Goal: Task Accomplishment & Management: Use online tool/utility

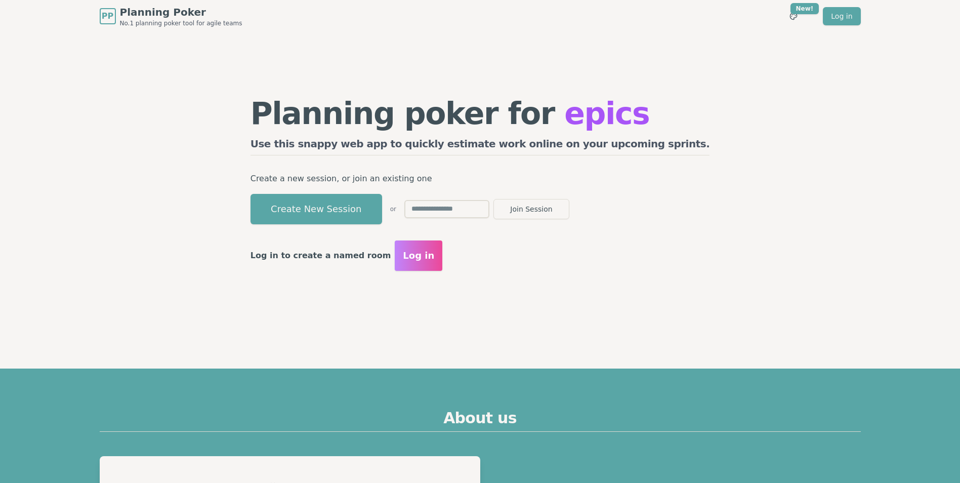
click at [489, 213] on input "text" at bounding box center [446, 209] width 85 height 18
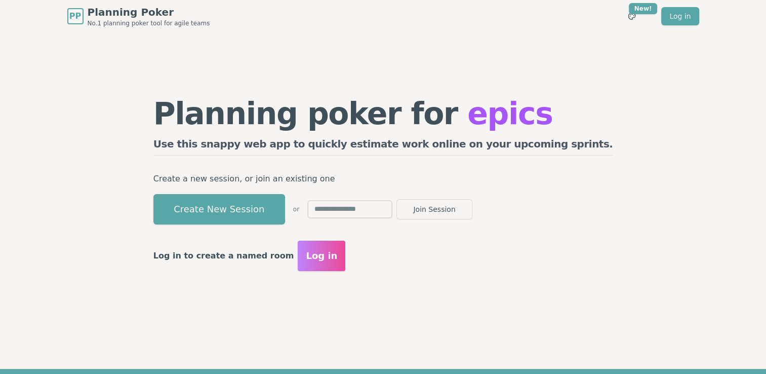
click at [390, 214] on input "text" at bounding box center [349, 209] width 85 height 18
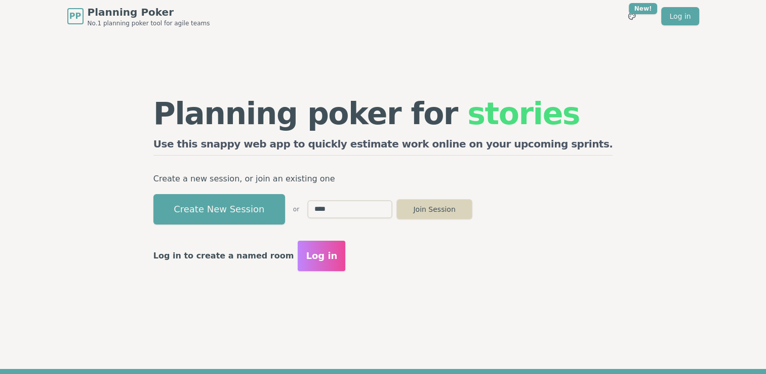
type input "****"
click at [472, 209] on button "Join Session" at bounding box center [434, 209] width 76 height 20
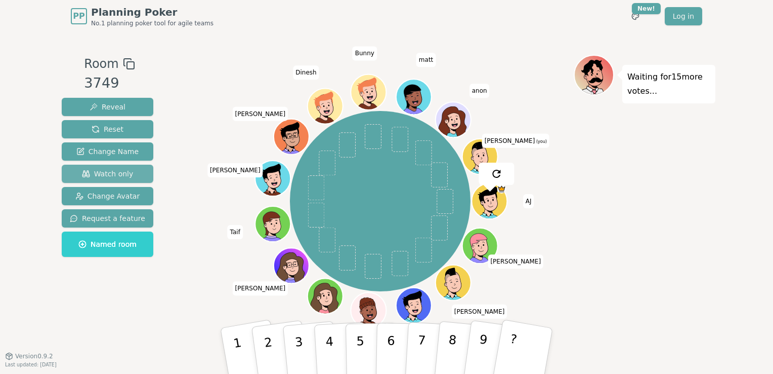
click at [100, 172] on span "Watch only" at bounding box center [108, 174] width 52 height 10
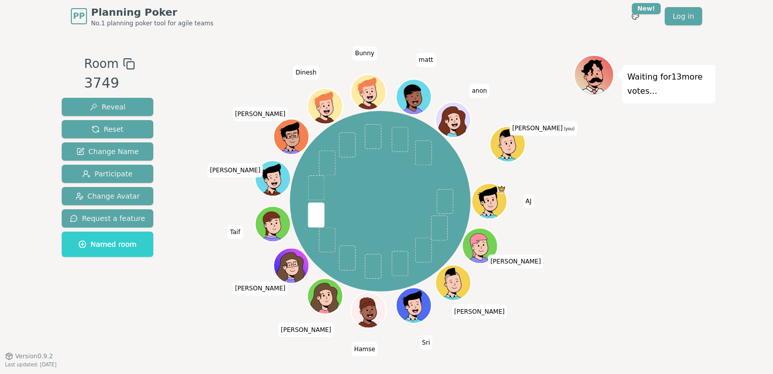
click at [541, 127] on span "[PERSON_NAME] (you)" at bounding box center [543, 128] width 67 height 14
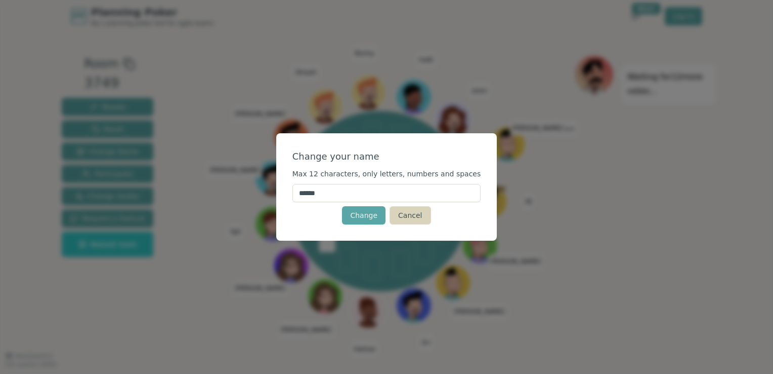
click at [416, 216] on button "Cancel" at bounding box center [410, 215] width 41 height 18
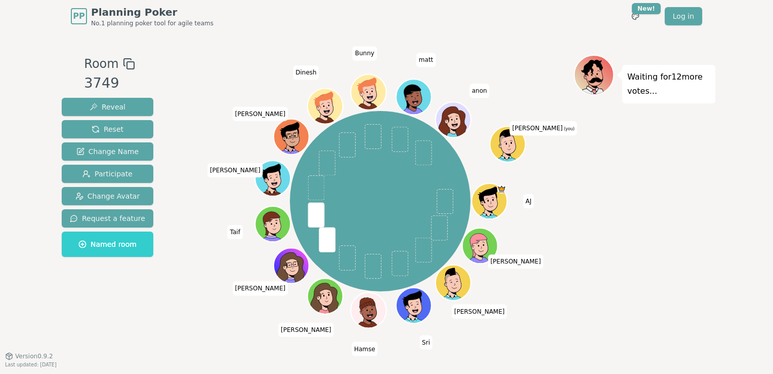
click at [503, 144] on icon at bounding box center [502, 146] width 6 height 5
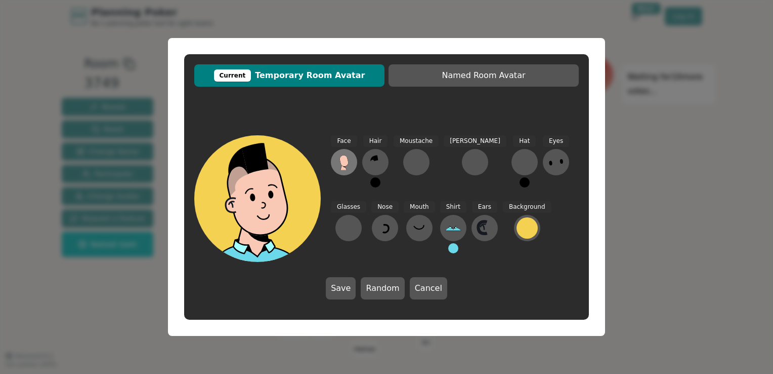
click at [346, 162] on icon at bounding box center [344, 160] width 9 height 11
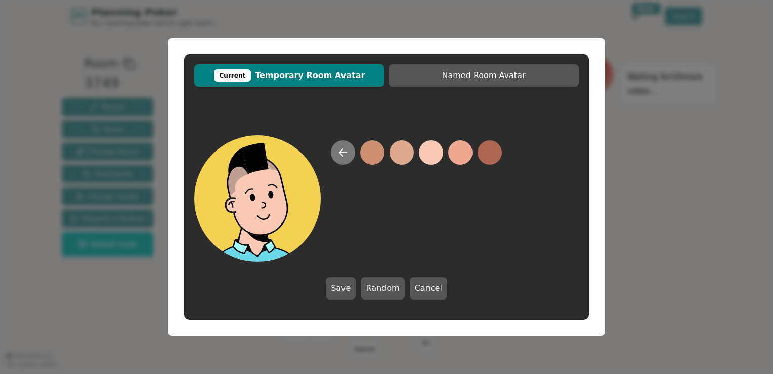
click at [349, 159] on button at bounding box center [343, 152] width 24 height 24
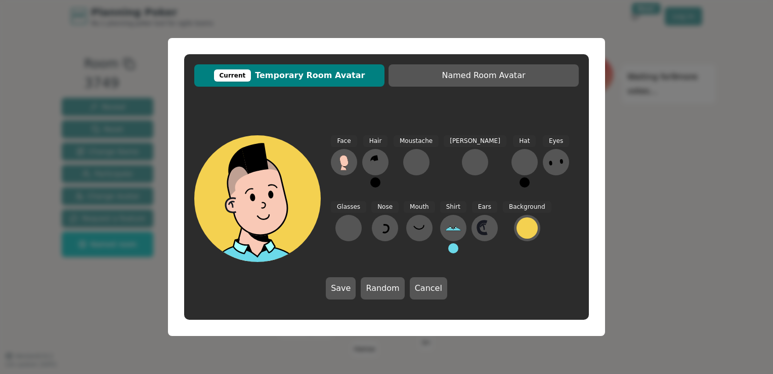
click at [377, 188] on div "Hair" at bounding box center [375, 165] width 26 height 61
click at [378, 178] on button at bounding box center [376, 182] width 10 height 10
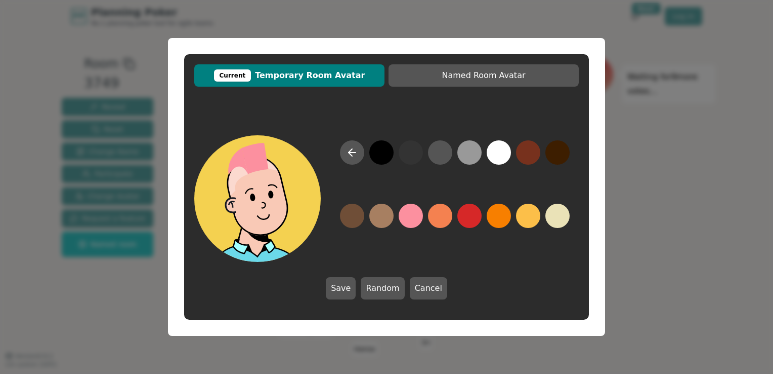
click at [411, 214] on button at bounding box center [411, 215] width 24 height 24
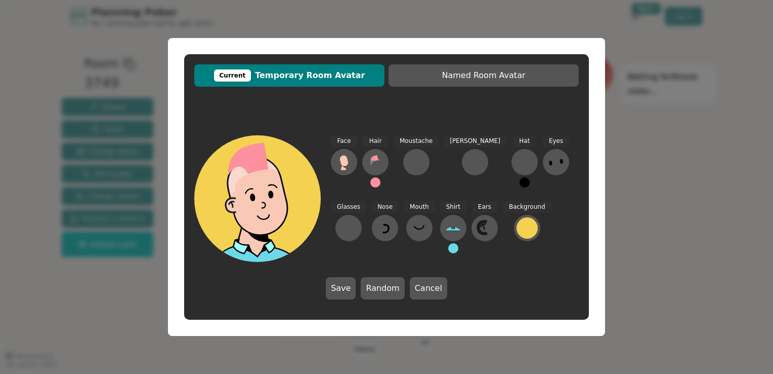
click at [373, 181] on button at bounding box center [376, 182] width 10 height 10
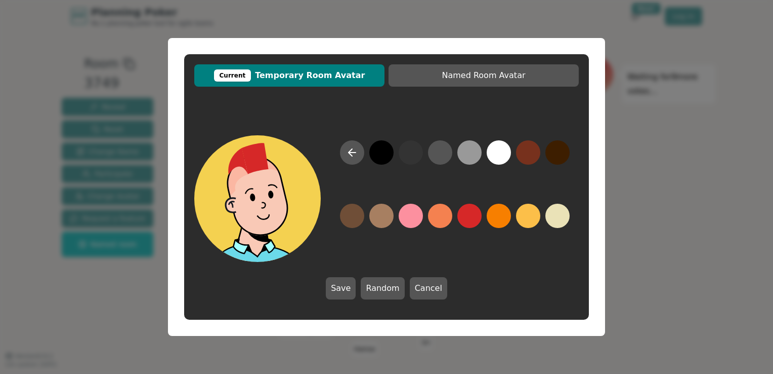
click at [465, 219] on button at bounding box center [470, 215] width 24 height 24
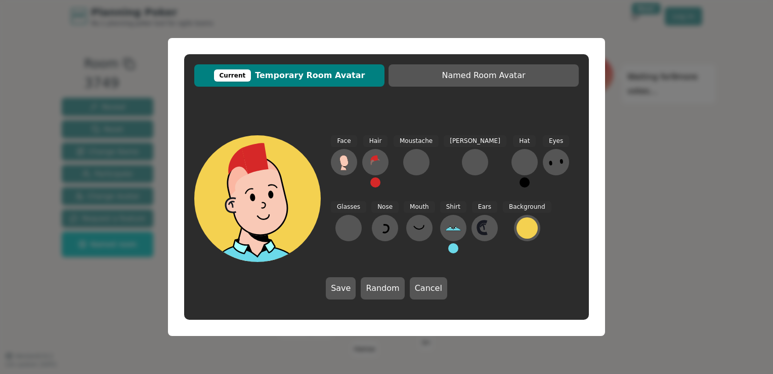
click at [377, 185] on button at bounding box center [376, 182] width 10 height 10
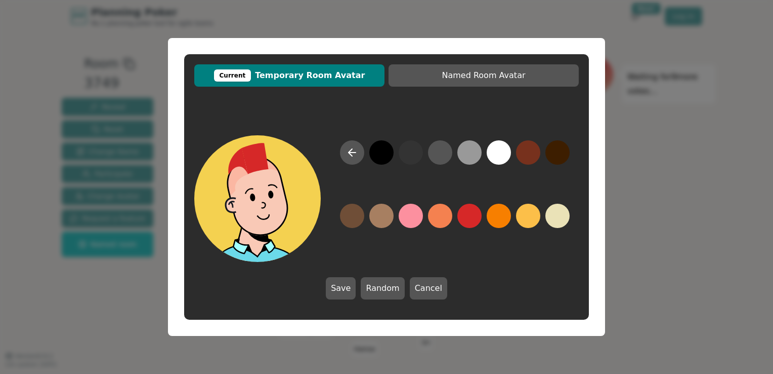
click at [464, 212] on button at bounding box center [470, 215] width 24 height 24
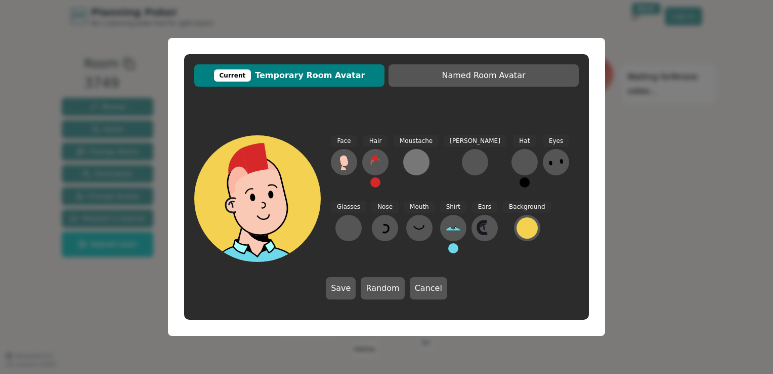
click at [414, 163] on div at bounding box center [417, 162] width 16 height 16
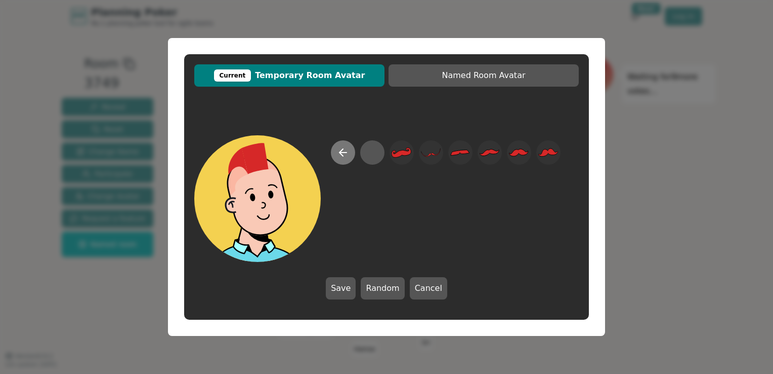
click at [331, 154] on div at bounding box center [446, 200] width 230 height 121
click at [336, 151] on button at bounding box center [343, 152] width 24 height 24
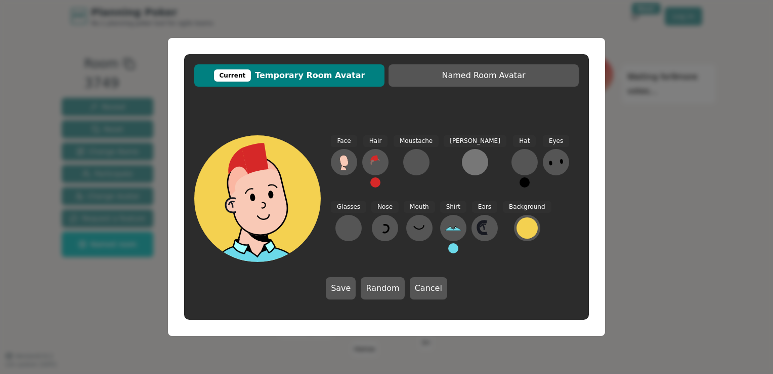
click at [462, 160] on button at bounding box center [475, 162] width 26 height 26
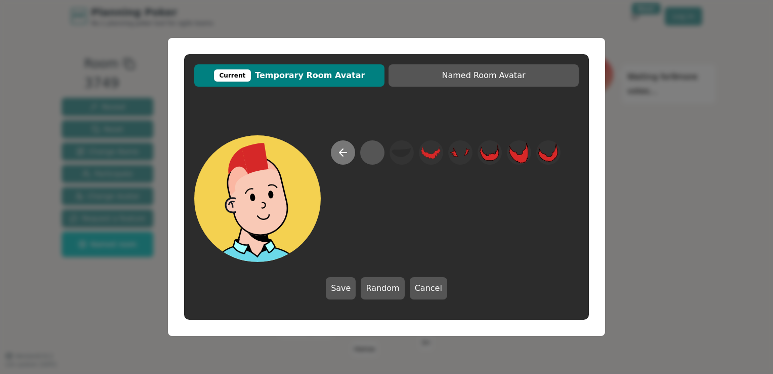
click at [344, 154] on icon at bounding box center [343, 152] width 12 height 12
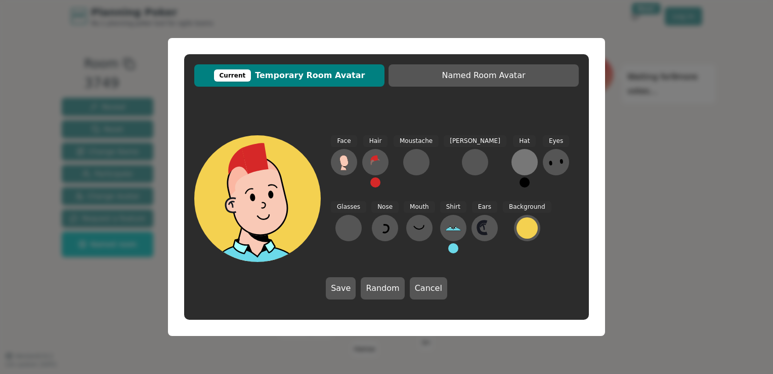
click at [517, 155] on div at bounding box center [525, 162] width 16 height 16
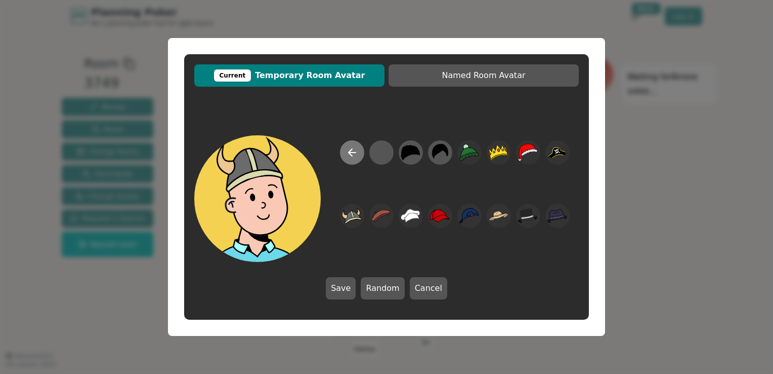
click at [350, 153] on icon at bounding box center [352, 152] width 12 height 12
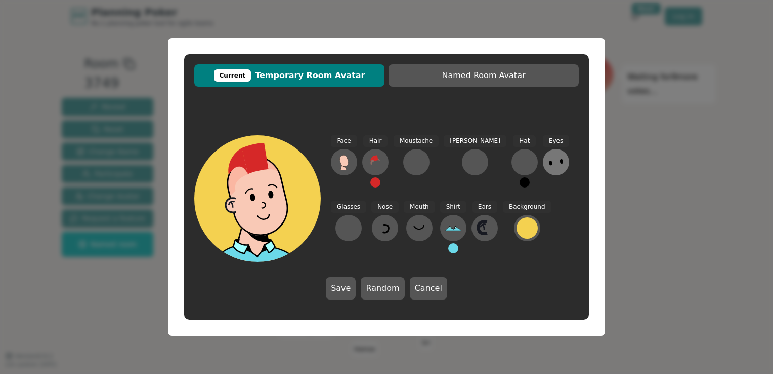
click at [543, 161] on button at bounding box center [556, 162] width 26 height 26
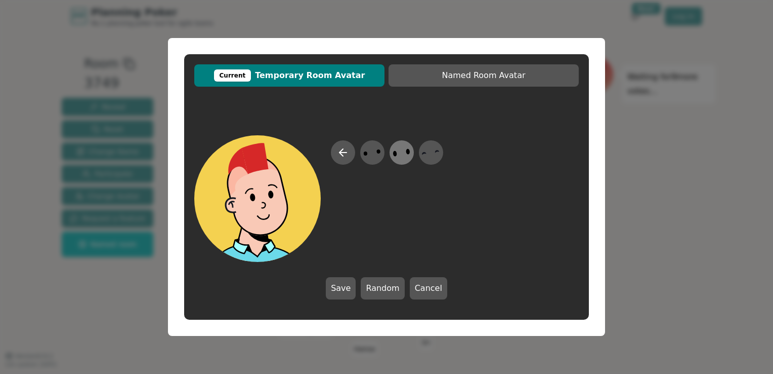
click at [399, 151] on icon at bounding box center [402, 152] width 20 height 23
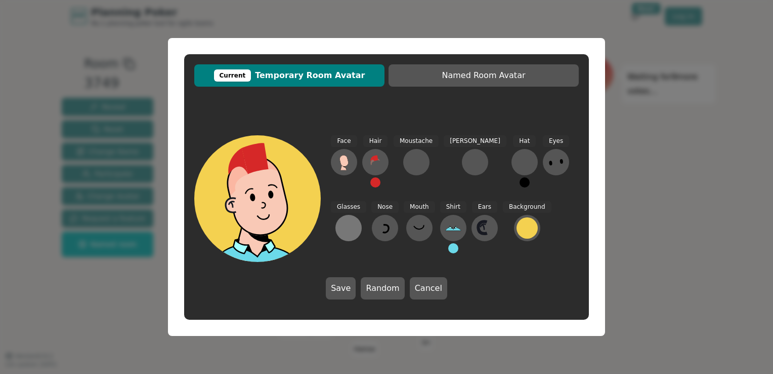
click at [362, 215] on button at bounding box center [349, 228] width 26 height 26
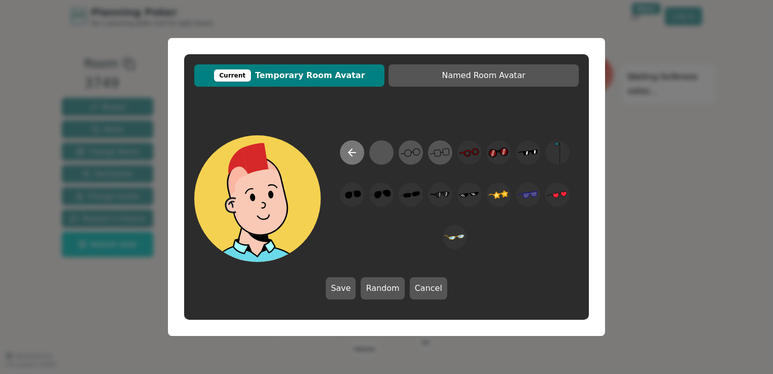
click at [352, 156] on icon at bounding box center [352, 152] width 12 height 12
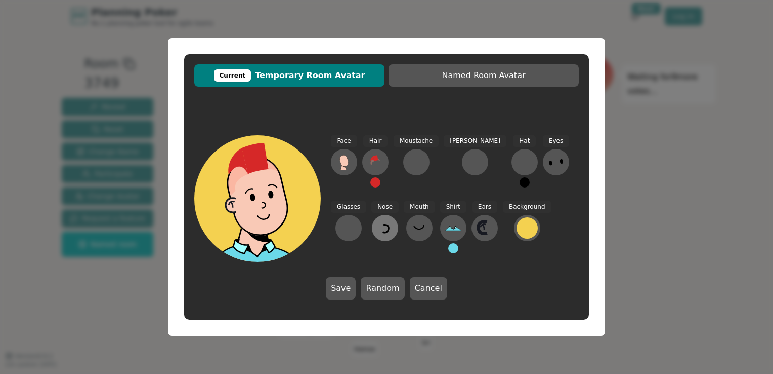
click at [377, 228] on icon at bounding box center [385, 228] width 16 height 16
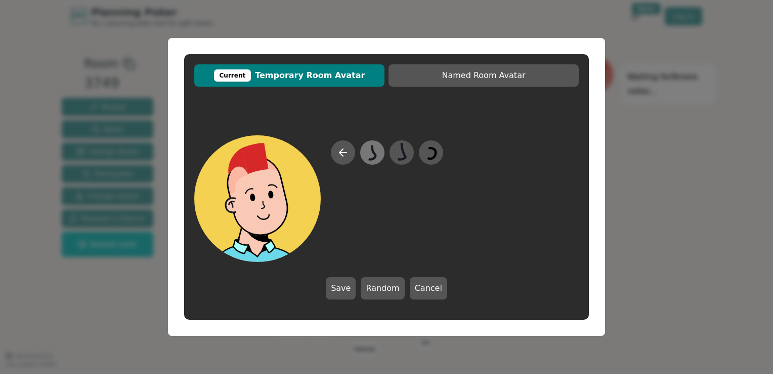
click at [376, 155] on icon at bounding box center [372, 152] width 7 height 14
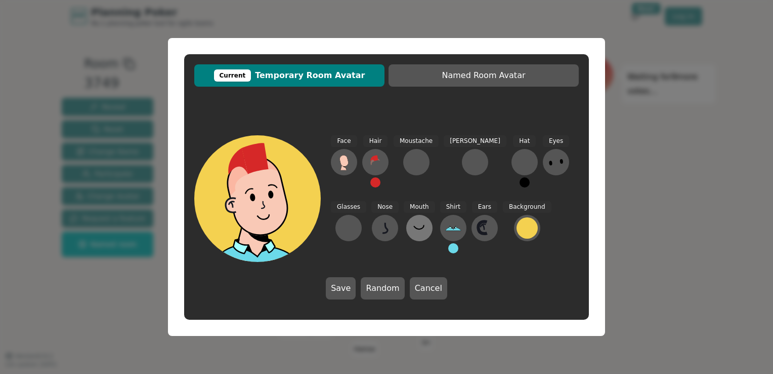
click at [412, 231] on icon at bounding box center [420, 228] width 16 height 16
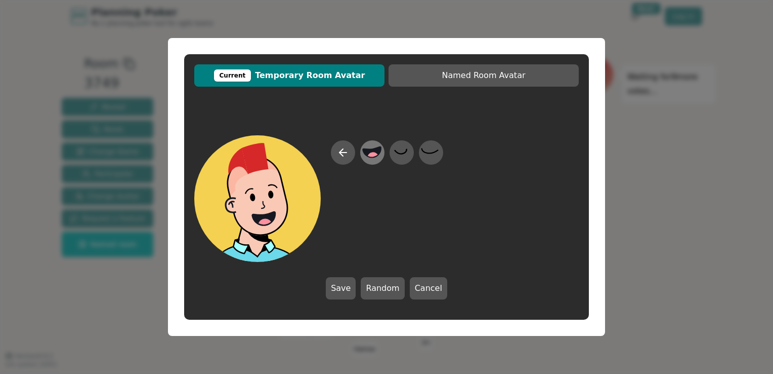
click at [373, 156] on circle at bounding box center [373, 157] width 13 height 13
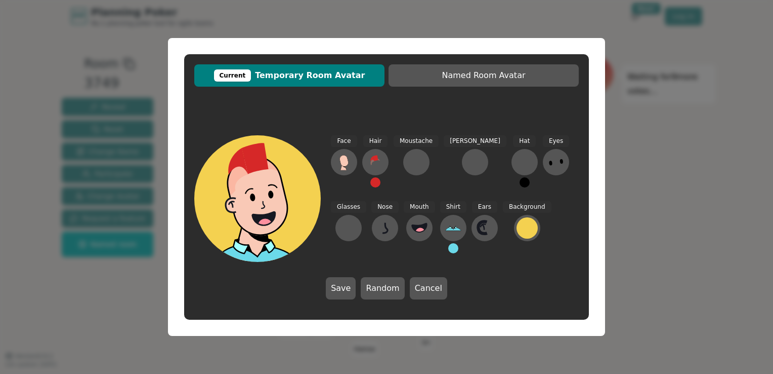
click at [472, 224] on button at bounding box center [485, 228] width 26 height 26
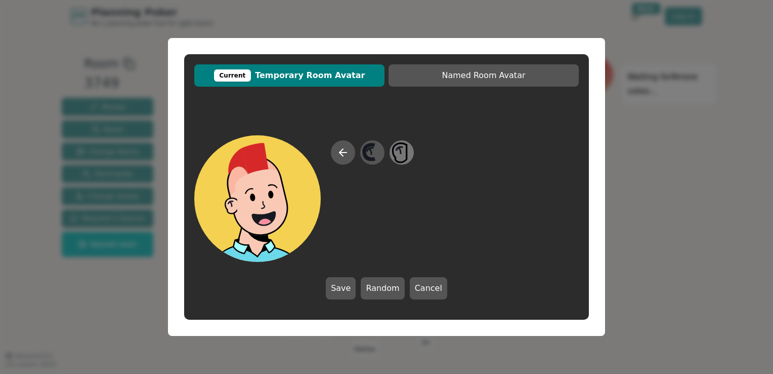
click at [396, 154] on icon at bounding box center [402, 152] width 20 height 23
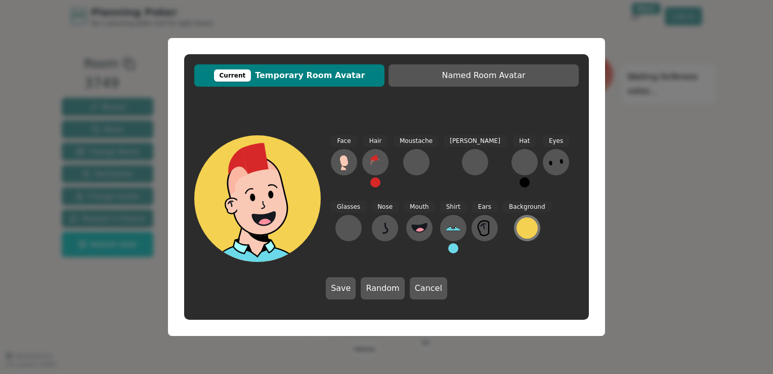
click at [517, 221] on div at bounding box center [527, 227] width 21 height 21
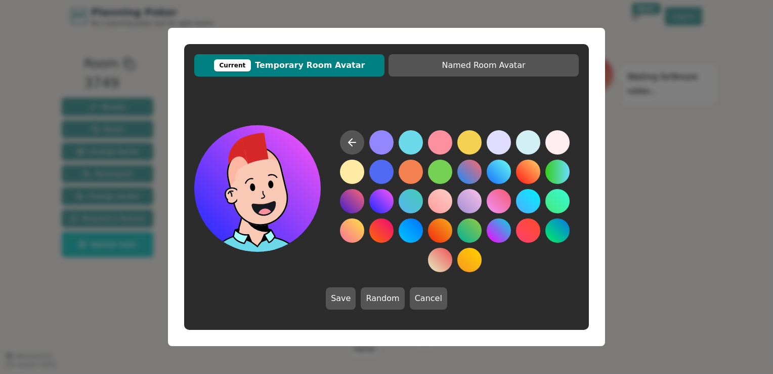
click at [381, 204] on button at bounding box center [382, 201] width 24 height 24
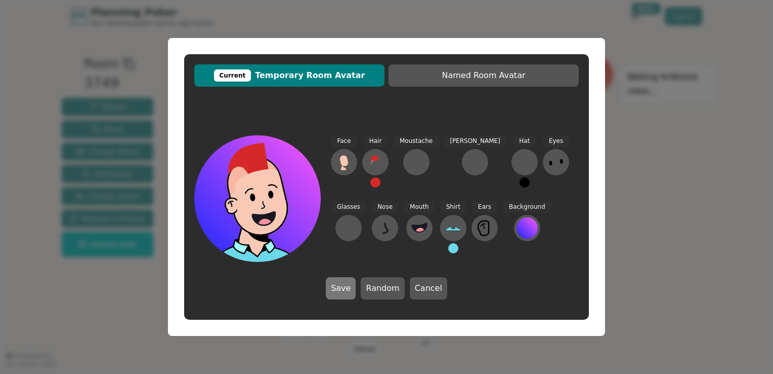
click at [341, 289] on button "Save" at bounding box center [341, 288] width 30 height 22
